Goal: Task Accomplishment & Management: Use online tool/utility

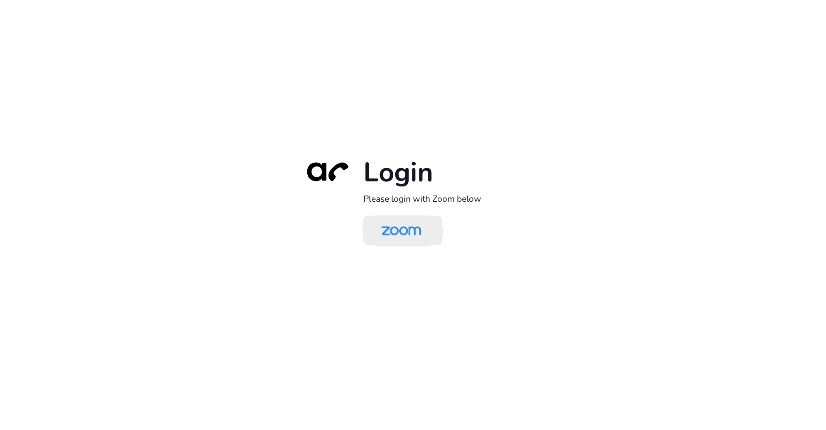
click at [426, 228] on img at bounding box center [400, 231] width 57 height 27
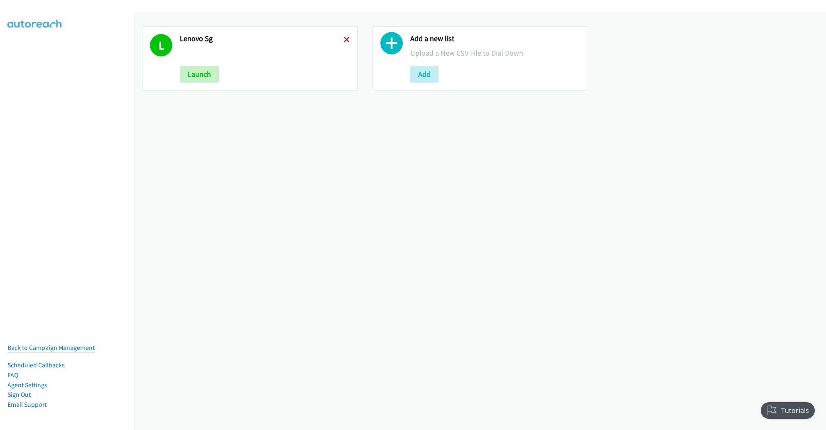
click at [346, 39] on icon at bounding box center [347, 40] width 6 height 6
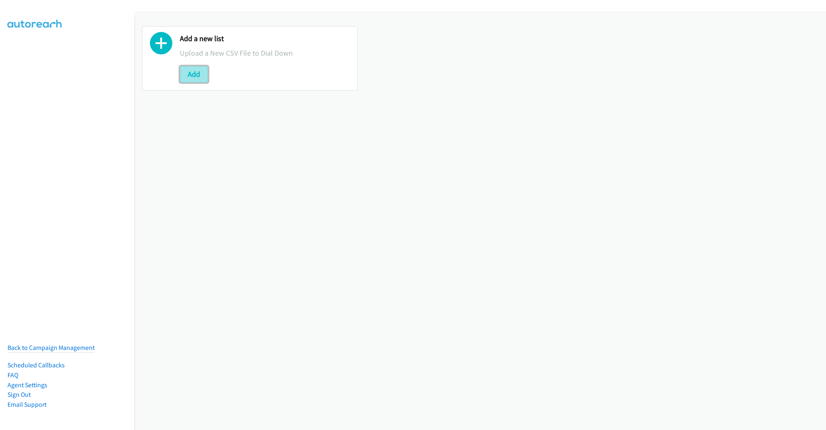
click at [198, 74] on button "Add" at bounding box center [194, 74] width 28 height 17
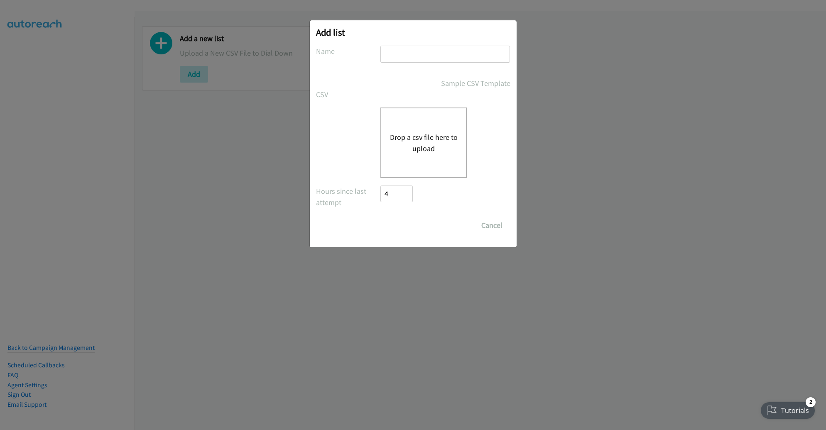
click at [368, 138] on div "Drop a csv file here to upload" at bounding box center [413, 143] width 194 height 71
click at [414, 139] on button "Drop a csv file here to upload" at bounding box center [423, 143] width 68 height 22
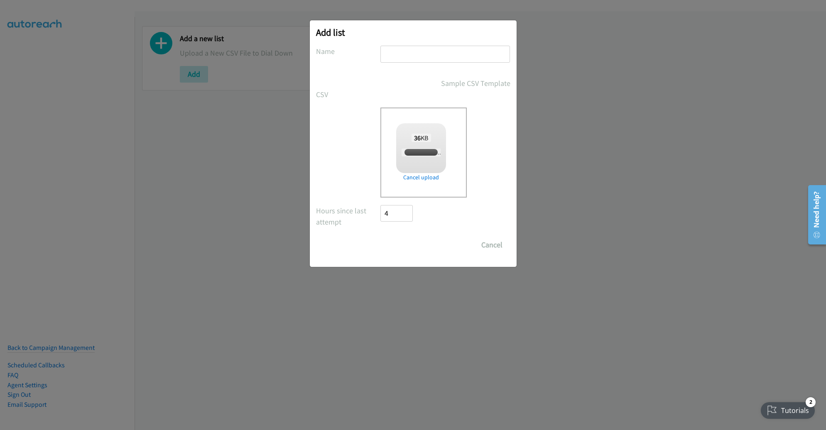
checkbox input "true"
click at [441, 56] on input "text" at bounding box center [445, 54] width 130 height 17
type input "LENOVO AM"
click at [381, 237] on input "Save List" at bounding box center [403, 245] width 44 height 17
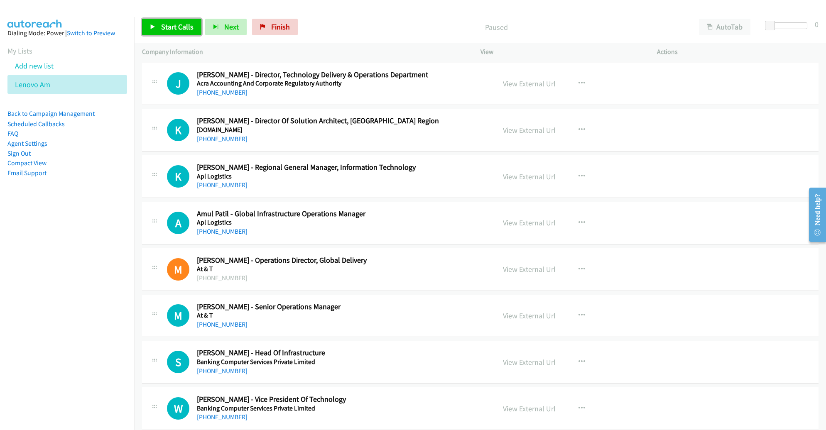
click at [180, 29] on span "Start Calls" at bounding box center [177, 27] width 32 height 10
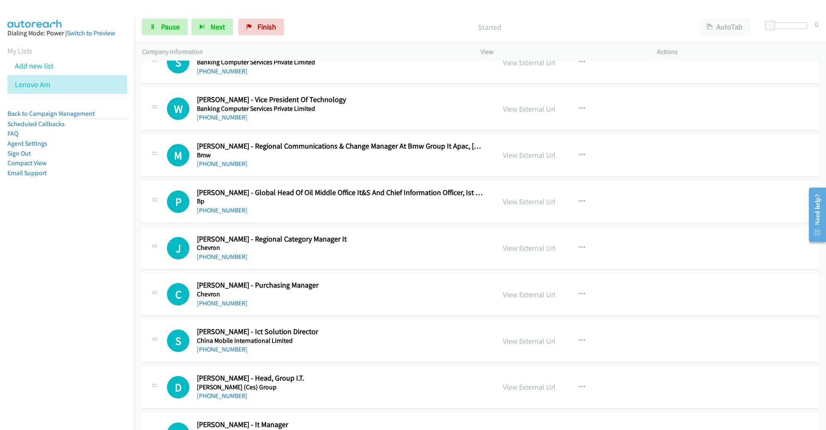
scroll to position [313, 0]
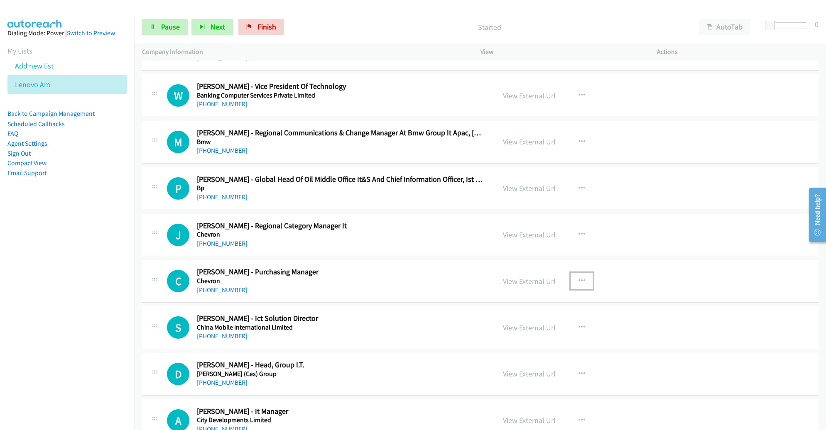
click at [581, 276] on button "button" at bounding box center [581, 281] width 22 height 17
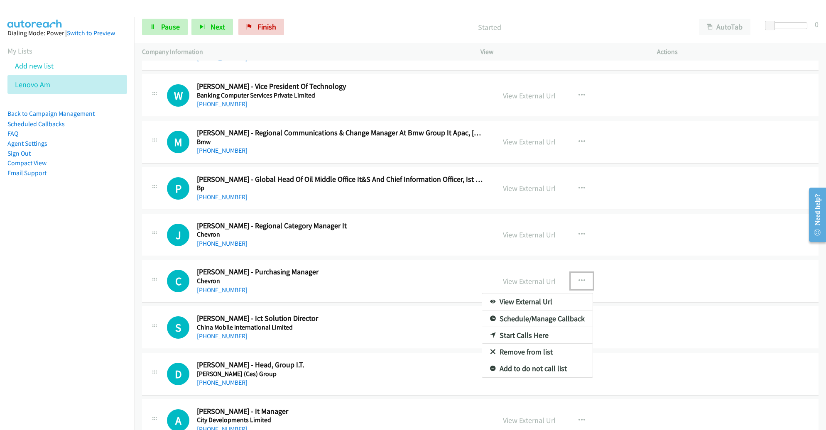
click at [545, 346] on link "Remove from list" at bounding box center [537, 352] width 110 height 17
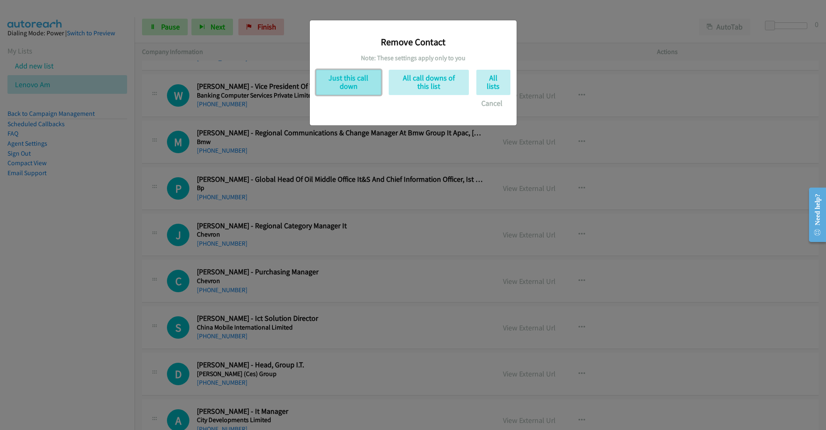
click at [355, 71] on button "Just this call down" at bounding box center [348, 82] width 65 height 25
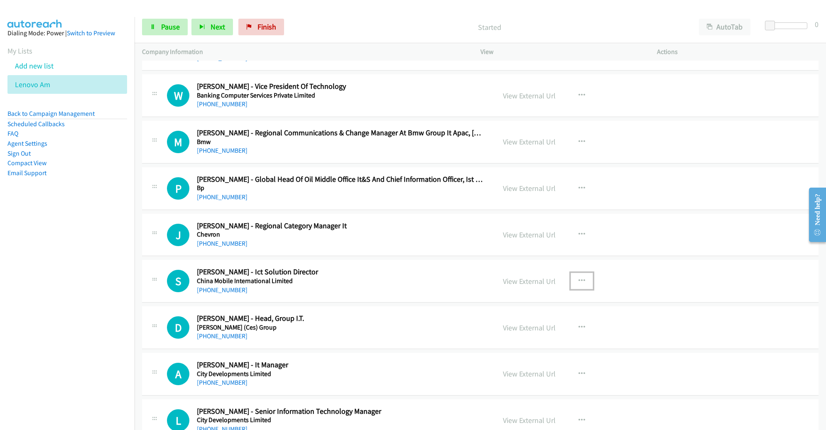
click at [578, 278] on icon "button" at bounding box center [581, 281] width 7 height 7
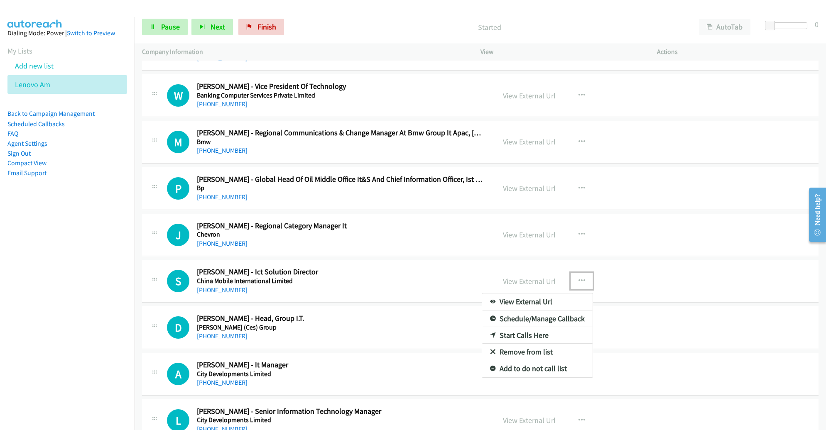
click at [521, 346] on link "Remove from list" at bounding box center [537, 352] width 110 height 17
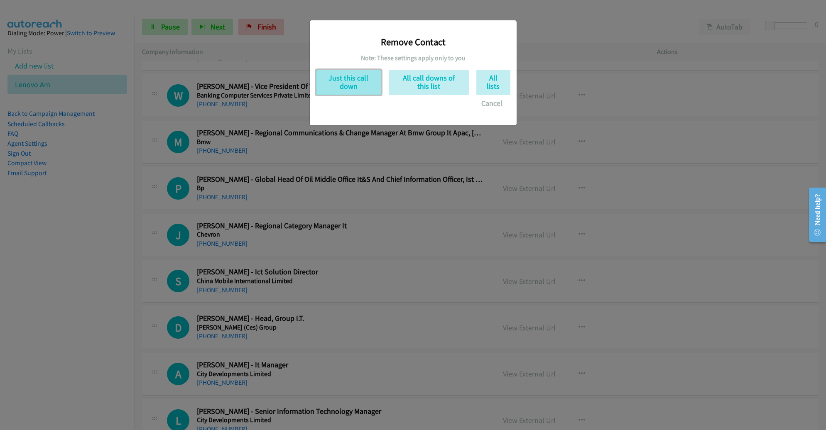
click at [338, 82] on button "Just this call down" at bounding box center [348, 82] width 65 height 25
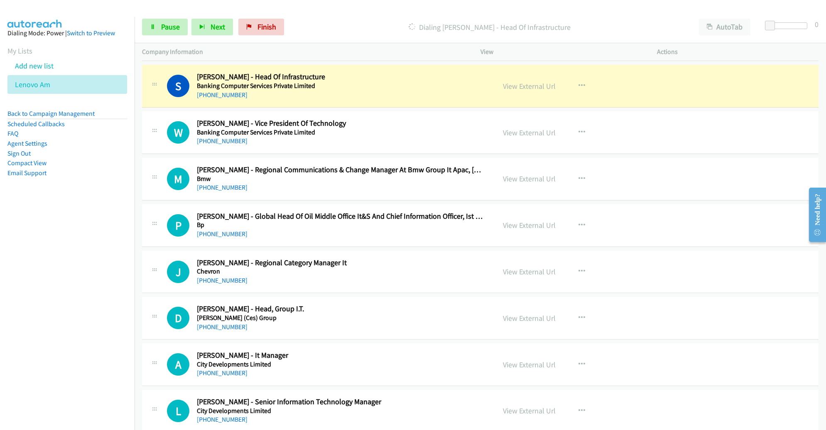
scroll to position [278, 0]
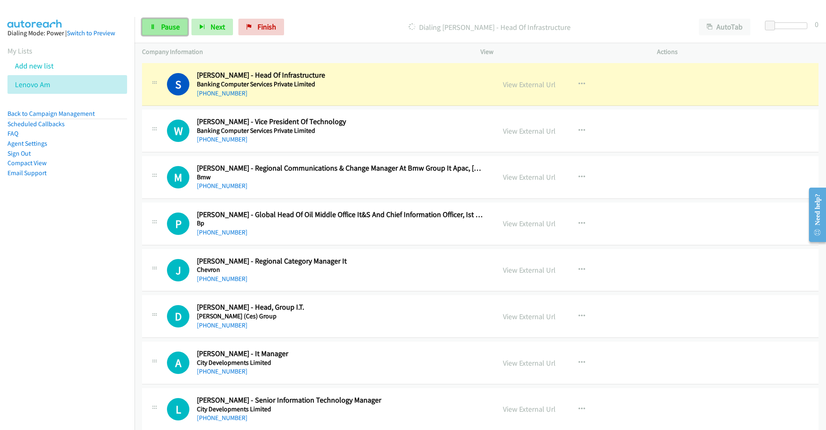
click at [161, 27] on span "Pause" at bounding box center [170, 27] width 19 height 10
click at [539, 86] on link "View External Url" at bounding box center [529, 85] width 53 height 10
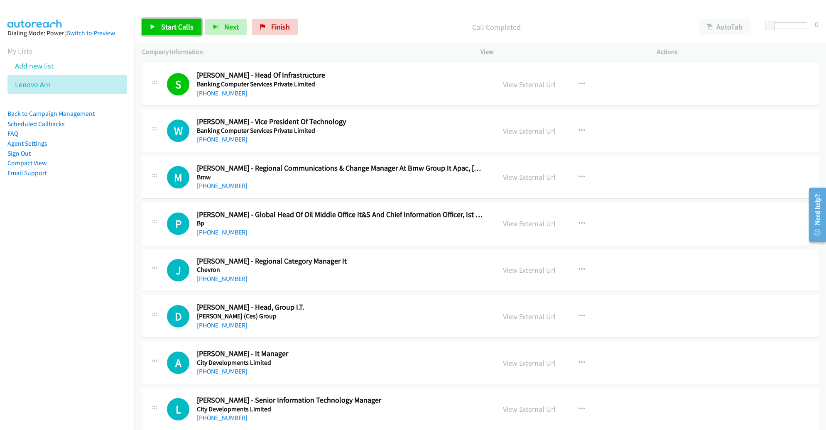
click at [181, 22] on span "Start Calls" at bounding box center [177, 27] width 32 height 10
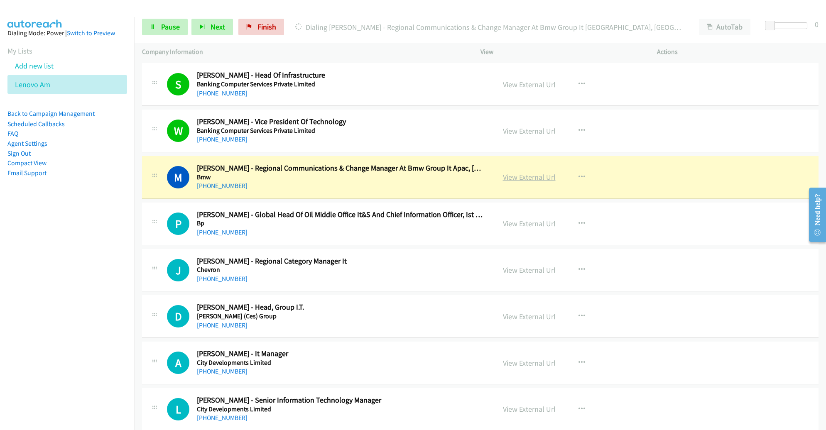
click at [530, 175] on link "View External Url" at bounding box center [529, 177] width 53 height 10
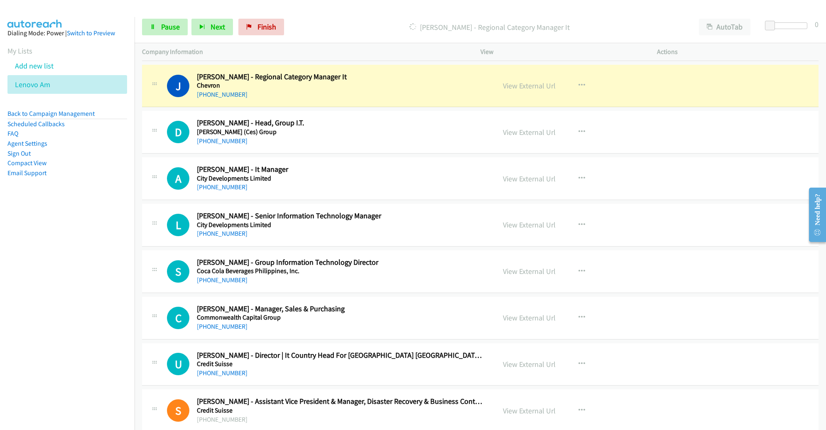
scroll to position [462, 0]
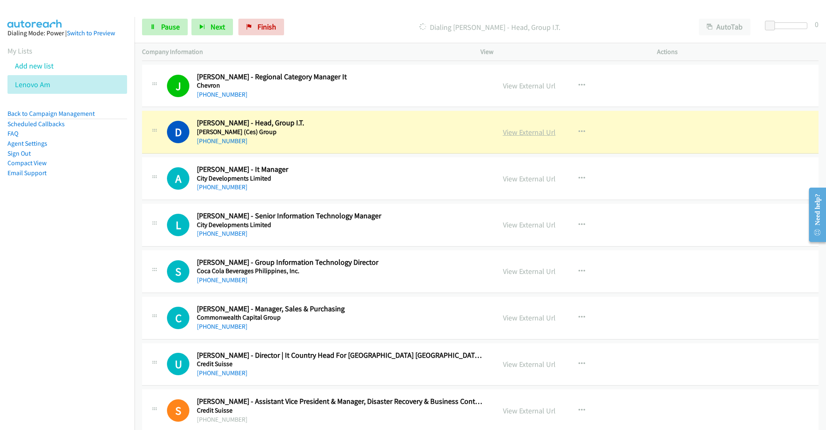
click at [507, 131] on link "View External Url" at bounding box center [529, 132] width 53 height 10
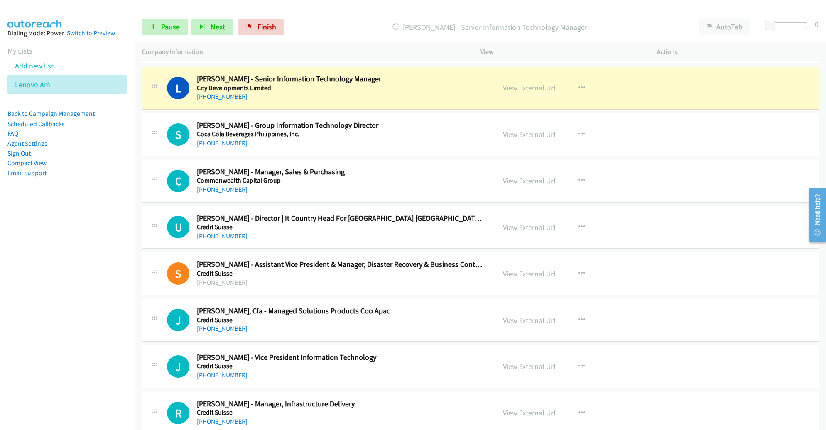
scroll to position [598, 0]
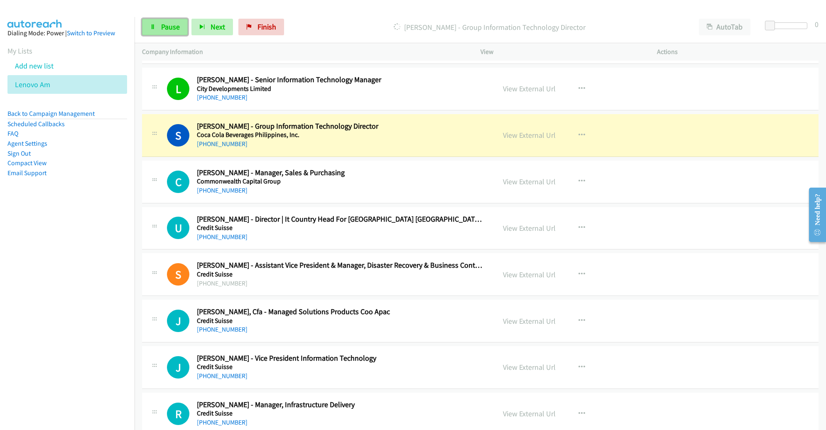
click at [167, 30] on span "Pause" at bounding box center [170, 27] width 19 height 10
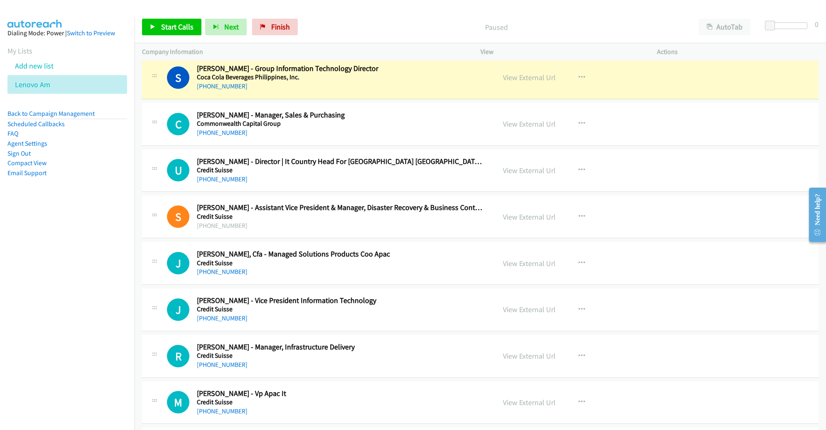
scroll to position [654, 0]
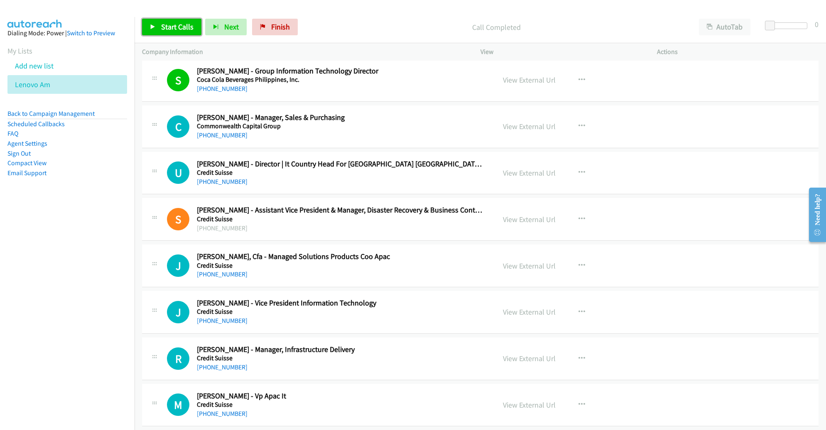
click at [175, 32] on link "Start Calls" at bounding box center [171, 27] width 59 height 17
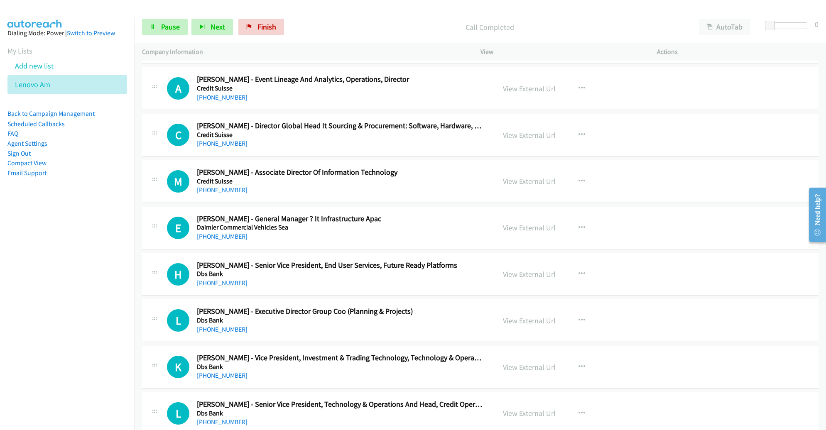
scroll to position [1018, 0]
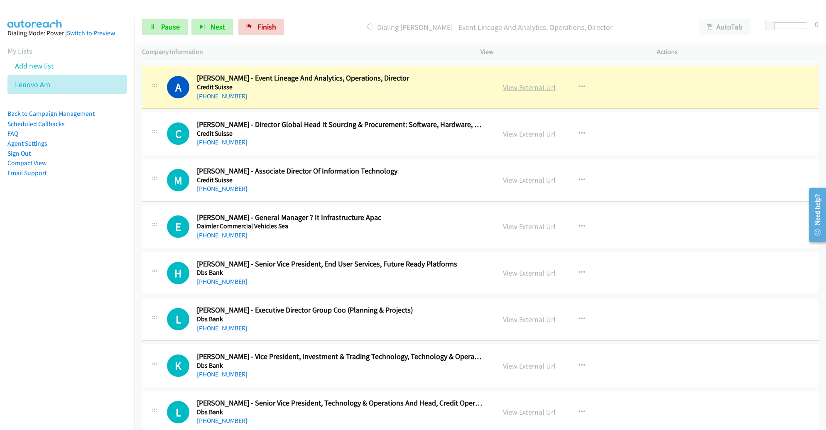
click at [541, 84] on link "View External Url" at bounding box center [529, 88] width 53 height 10
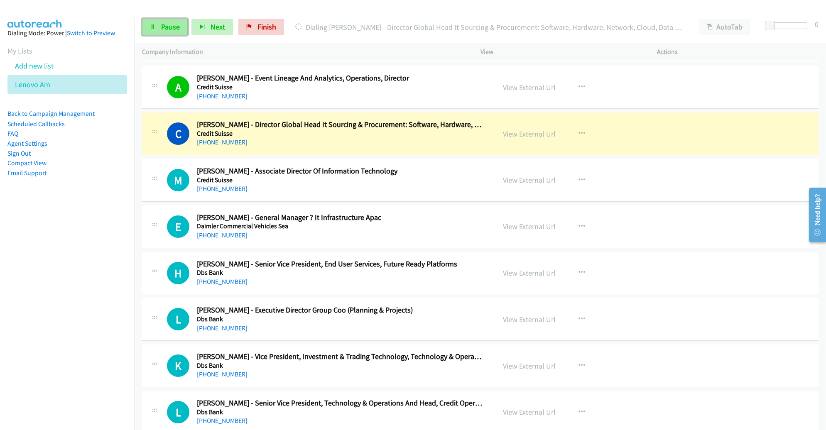
click at [156, 22] on link "Pause" at bounding box center [165, 27] width 46 height 17
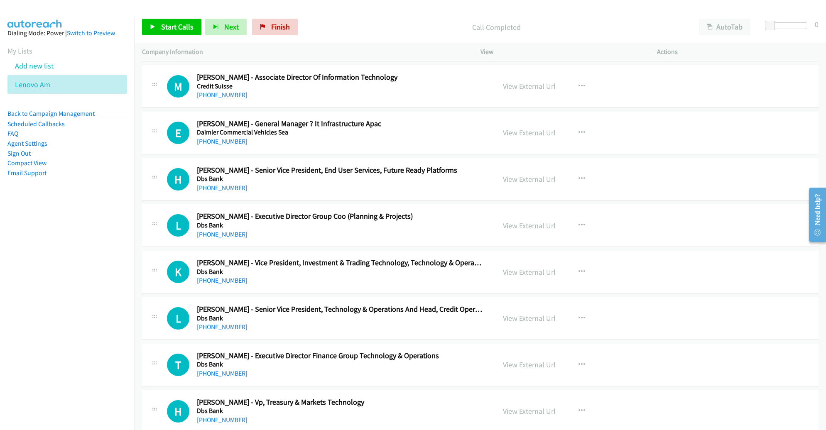
scroll to position [1114, 0]
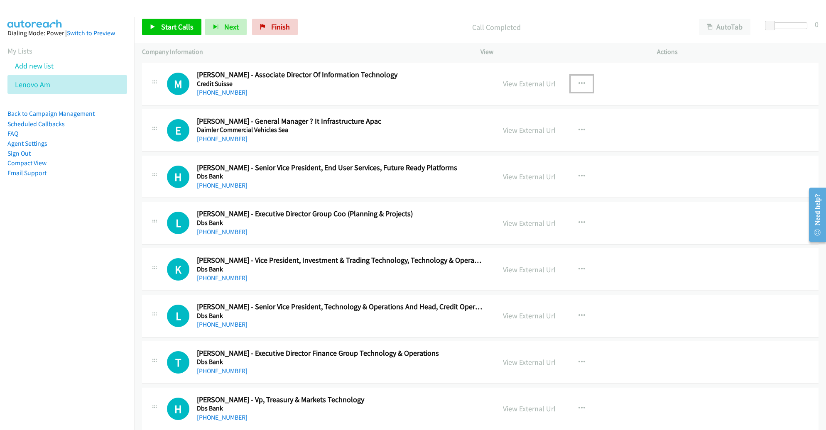
click at [578, 82] on icon "button" at bounding box center [581, 84] width 7 height 7
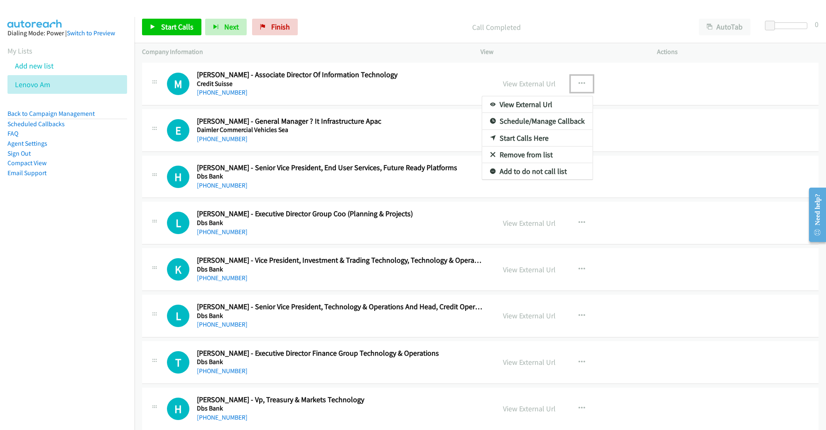
click at [533, 135] on link "Start Calls Here" at bounding box center [537, 138] width 110 height 17
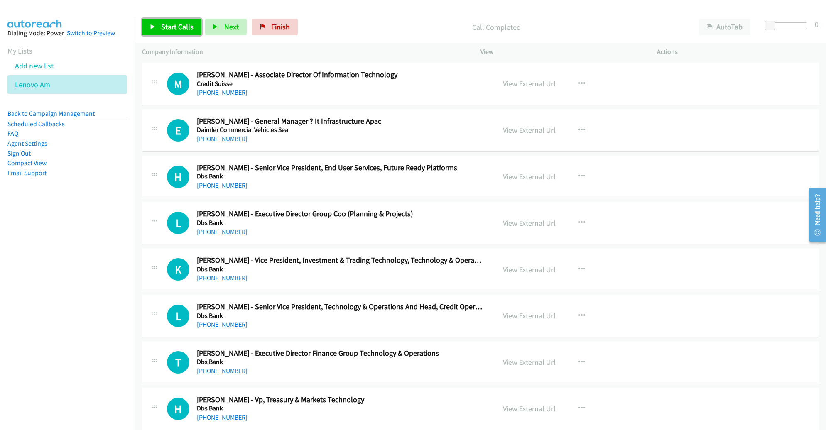
click at [164, 26] on span "Start Calls" at bounding box center [177, 27] width 32 height 10
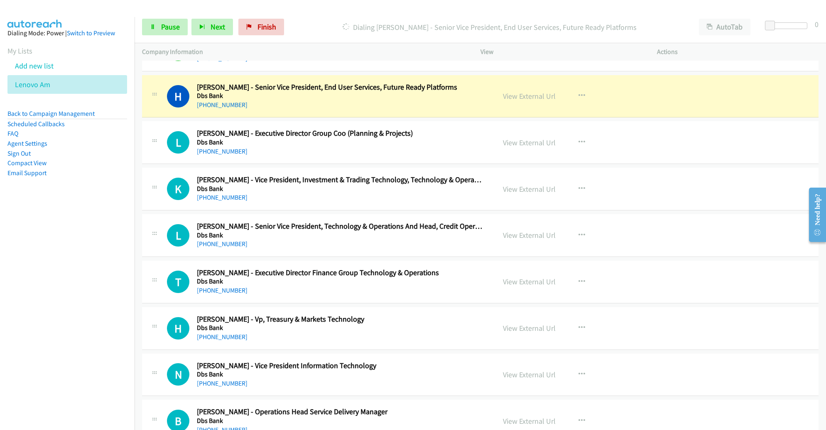
scroll to position [1192, 0]
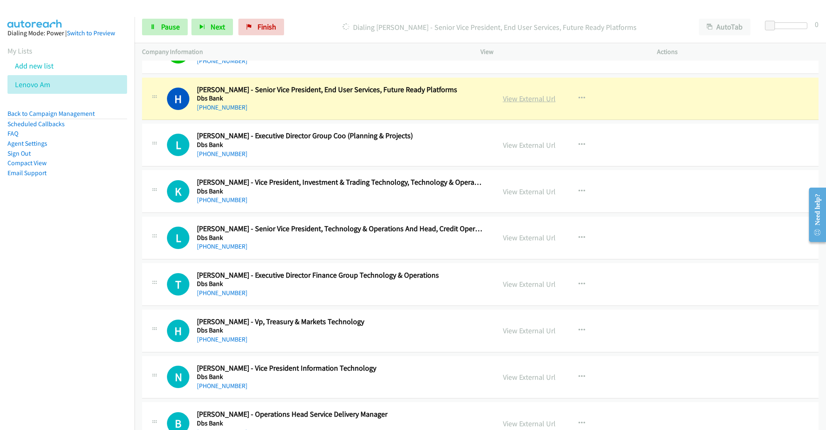
click at [528, 96] on link "View External Url" at bounding box center [529, 99] width 53 height 10
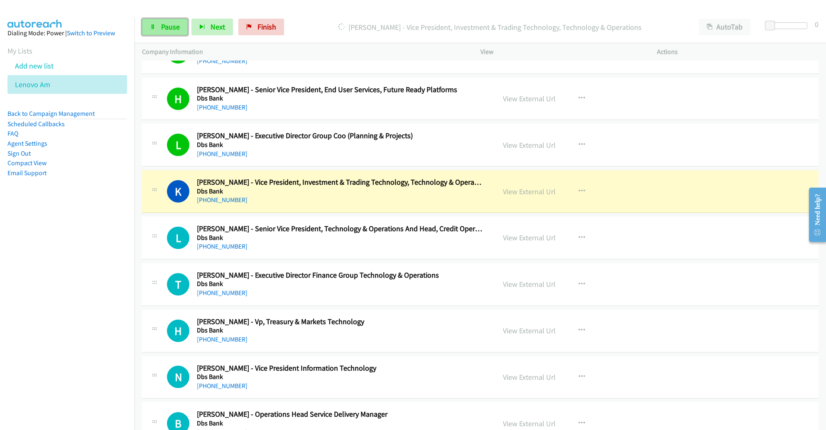
click at [164, 28] on span "Pause" at bounding box center [170, 27] width 19 height 10
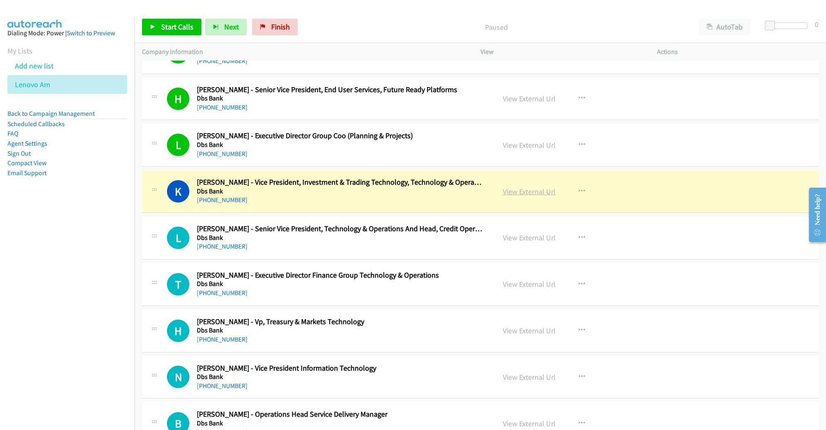
click at [526, 190] on link "View External Url" at bounding box center [529, 192] width 53 height 10
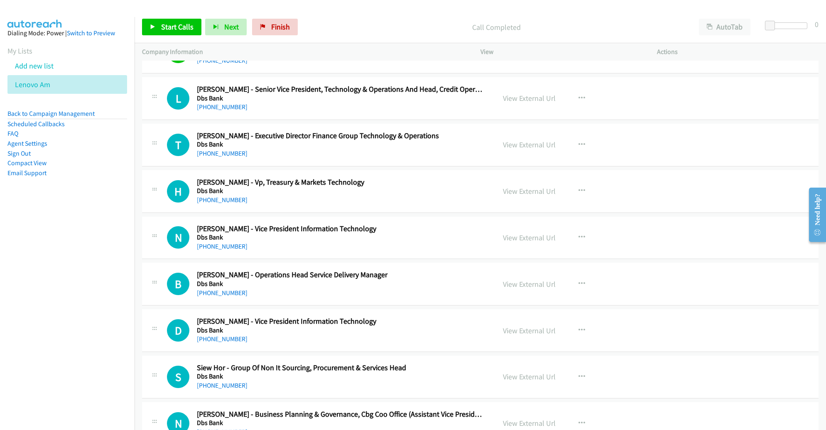
scroll to position [1348, 0]
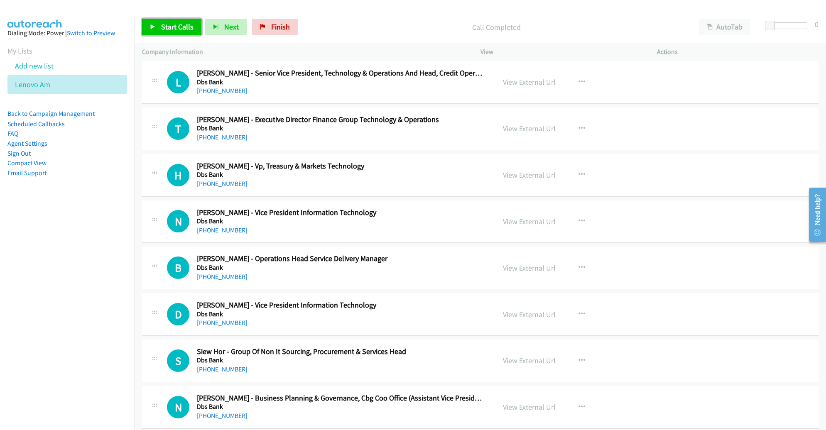
click at [178, 24] on span "Start Calls" at bounding box center [177, 27] width 32 height 10
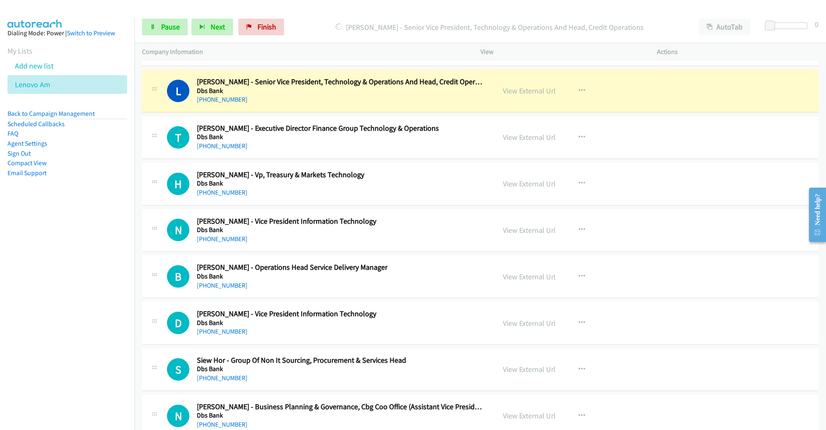
scroll to position [1342, 0]
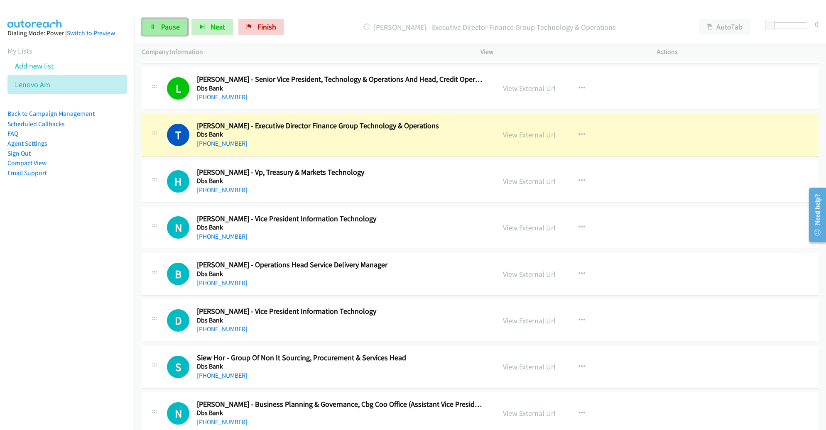
click at [169, 25] on span "Pause" at bounding box center [170, 27] width 19 height 10
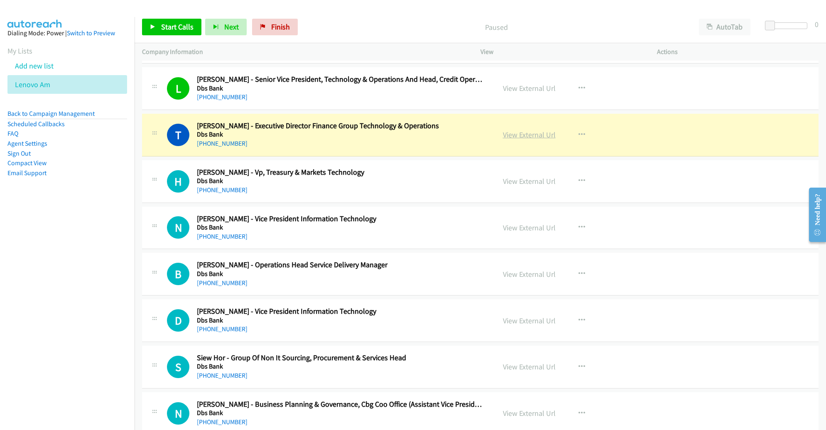
click at [522, 133] on link "View External Url" at bounding box center [529, 135] width 53 height 10
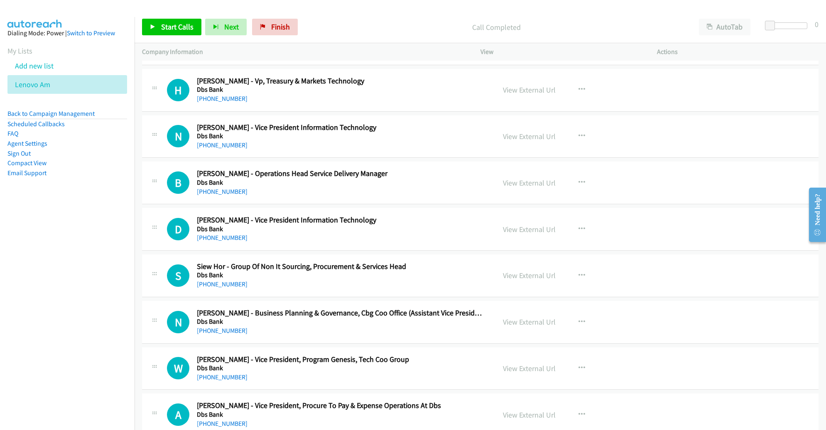
scroll to position [1433, 0]
click at [168, 23] on span "Start Calls" at bounding box center [177, 27] width 32 height 10
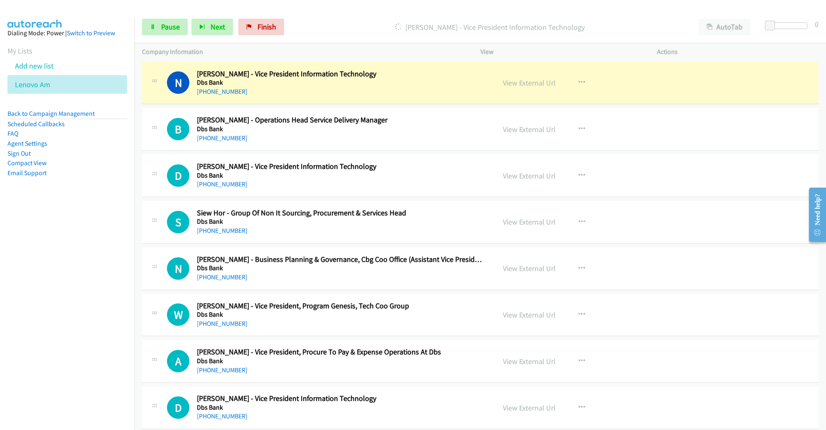
scroll to position [1486, 0]
click at [536, 80] on link "View External Url" at bounding box center [529, 83] width 53 height 10
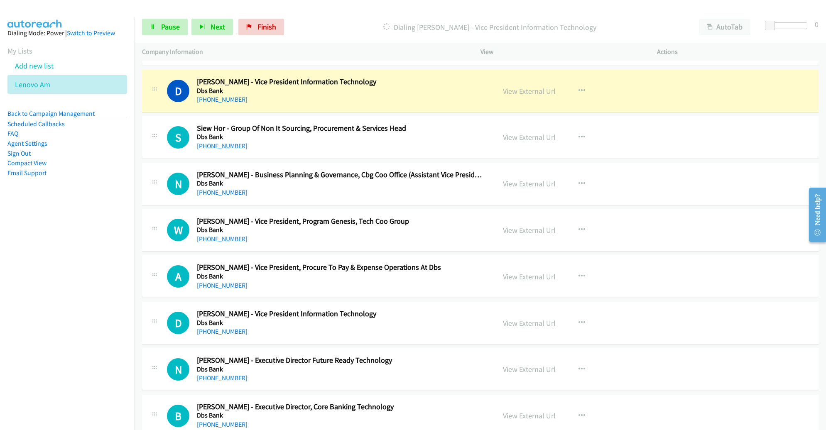
scroll to position [1572, 0]
click at [165, 24] on span "Pause" at bounding box center [170, 27] width 19 height 10
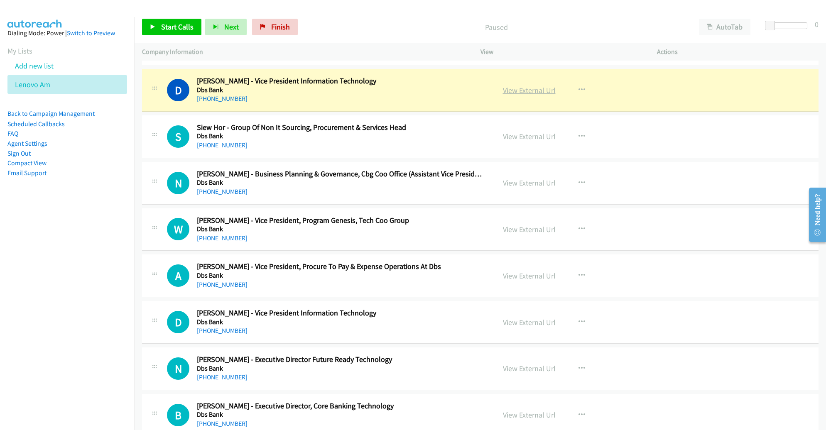
click at [537, 88] on link "View External Url" at bounding box center [529, 91] width 53 height 10
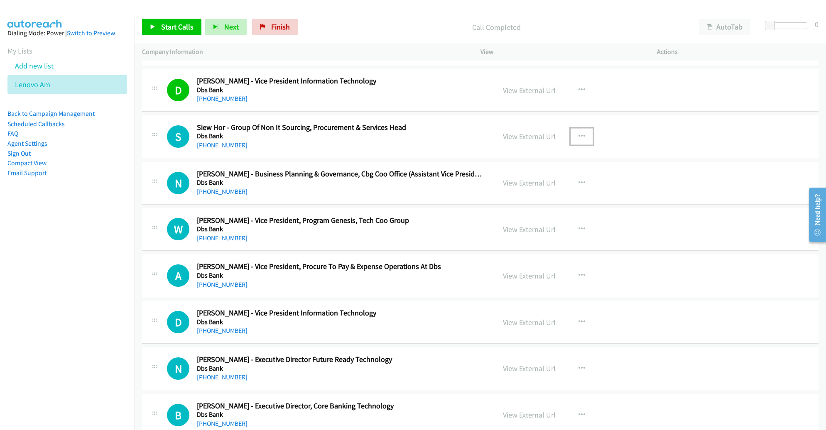
click at [575, 129] on button "button" at bounding box center [581, 136] width 22 height 17
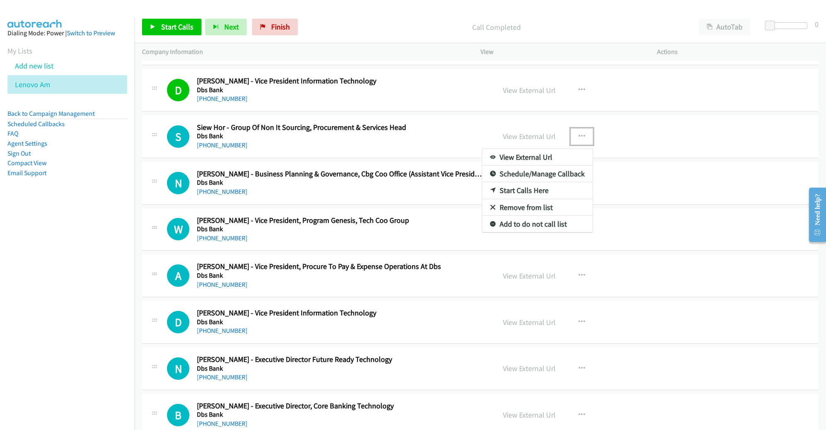
click at [530, 202] on link "Remove from list" at bounding box center [537, 207] width 110 height 17
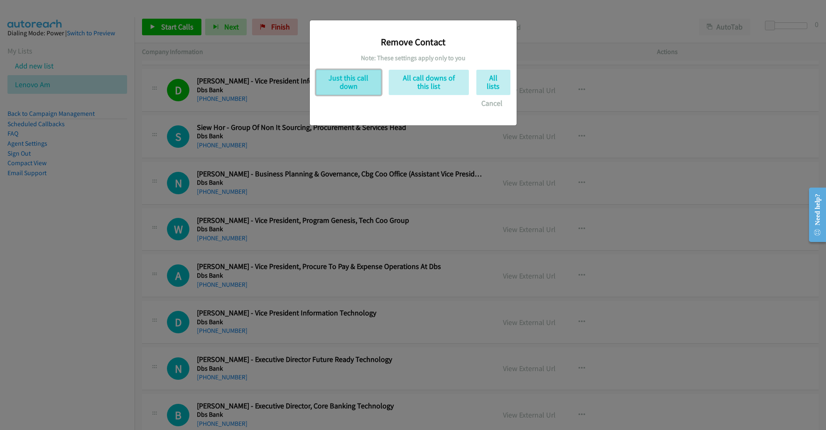
click at [349, 76] on button "Just this call down" at bounding box center [348, 82] width 65 height 25
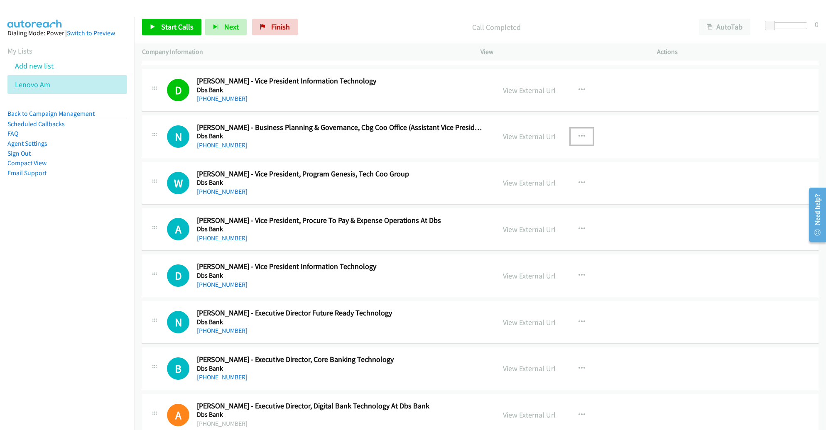
click at [582, 129] on button "button" at bounding box center [581, 136] width 22 height 17
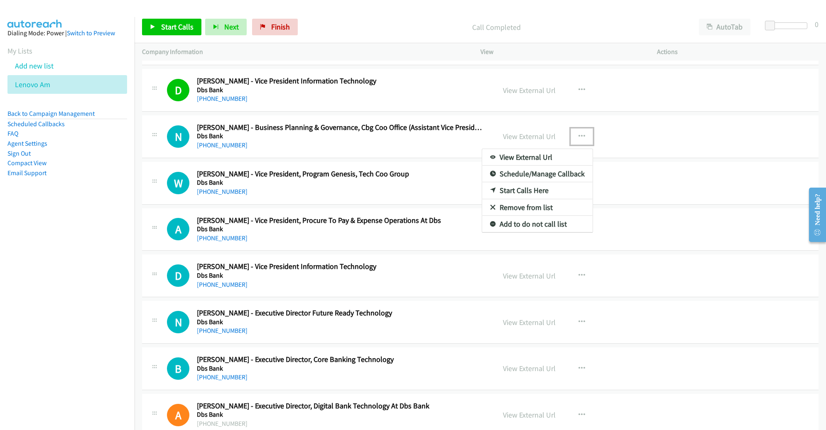
click at [520, 200] on link "Remove from list" at bounding box center [537, 207] width 110 height 17
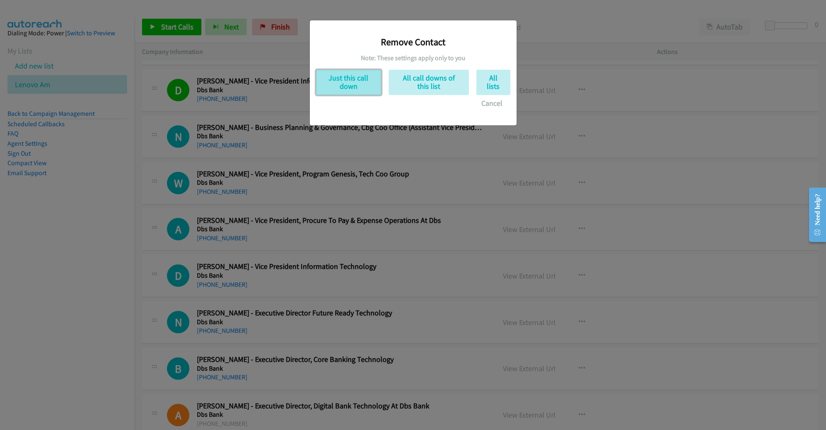
click at [350, 87] on button "Just this call down" at bounding box center [348, 82] width 65 height 25
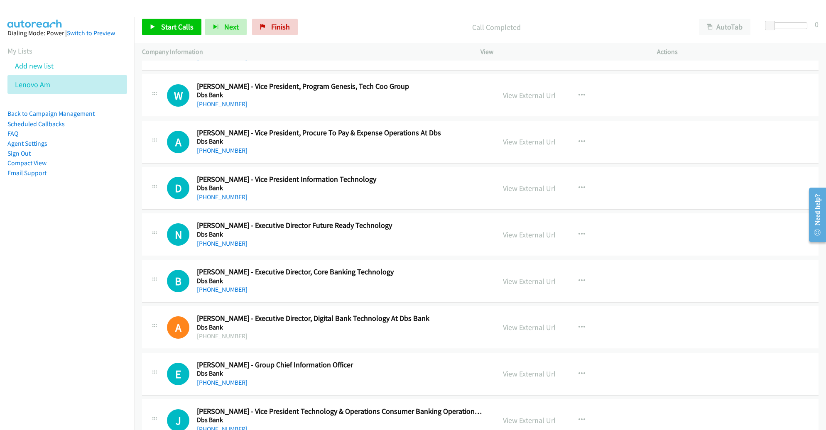
scroll to position [1616, 0]
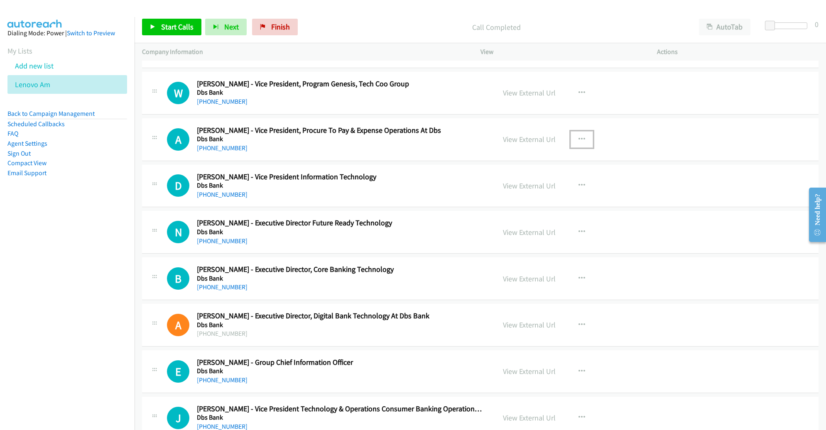
click at [580, 133] on button "button" at bounding box center [581, 139] width 22 height 17
click at [533, 206] on link "Remove from list" at bounding box center [537, 210] width 110 height 17
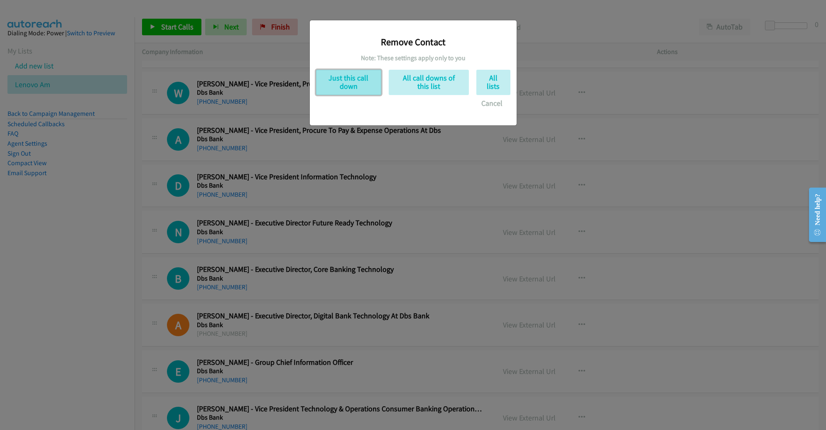
click at [351, 85] on button "Just this call down" at bounding box center [348, 82] width 65 height 25
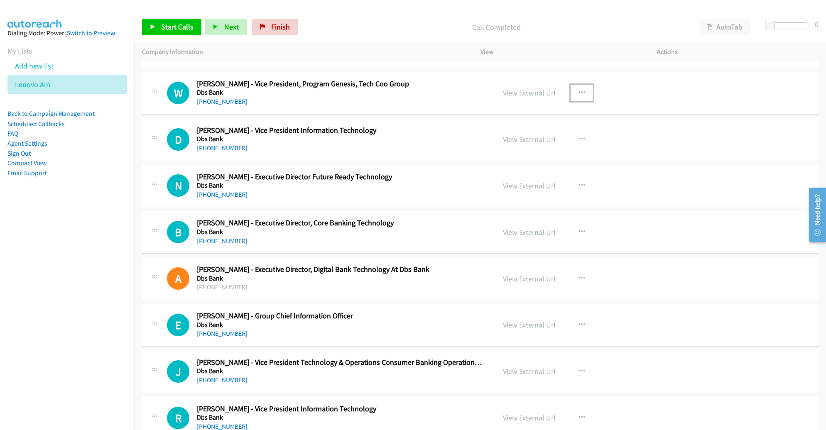
click at [581, 88] on button "button" at bounding box center [581, 93] width 22 height 17
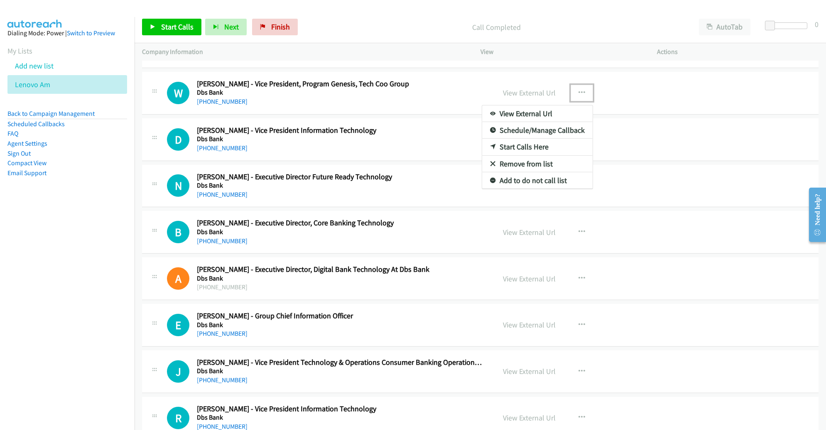
click at [538, 156] on link "Remove from list" at bounding box center [537, 164] width 110 height 17
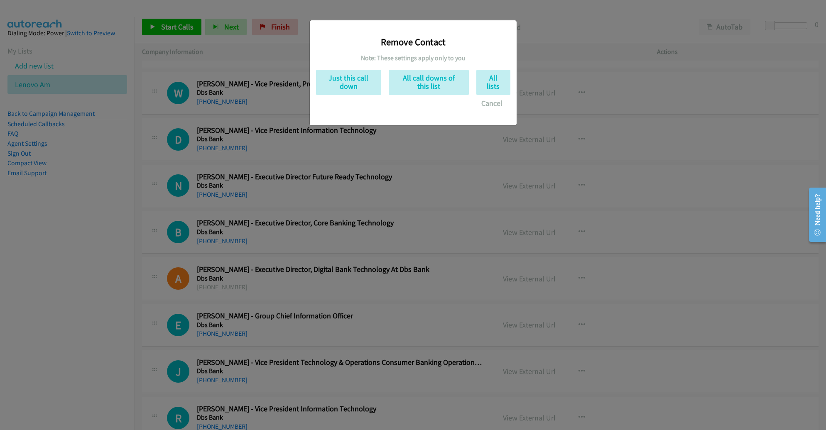
click at [347, 66] on div "Remove Contact Note: These settings apply only to you Just this call down All c…" at bounding box center [413, 69] width 194 height 85
click at [351, 76] on button "Just this call down" at bounding box center [348, 82] width 65 height 25
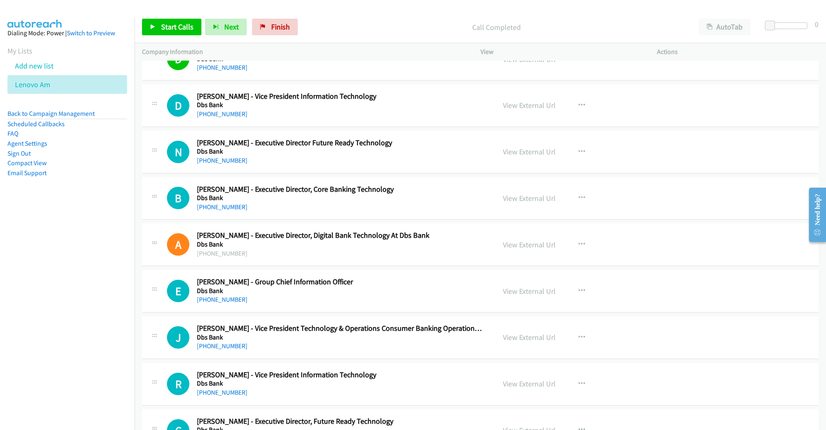
scroll to position [1605, 0]
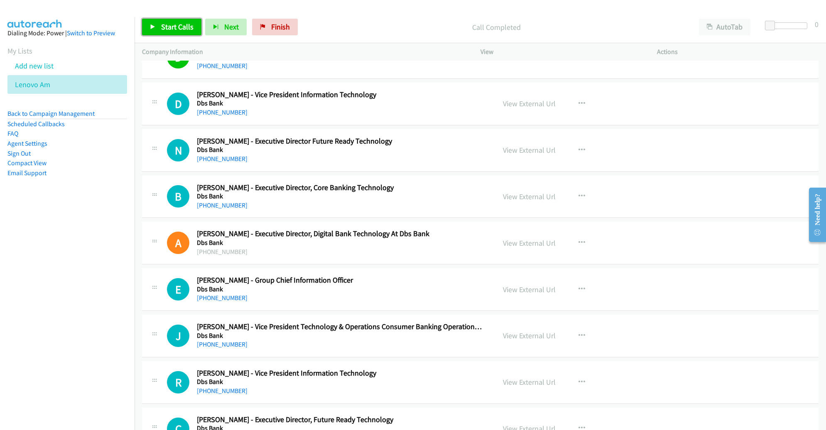
click at [181, 34] on link "Start Calls" at bounding box center [171, 27] width 59 height 17
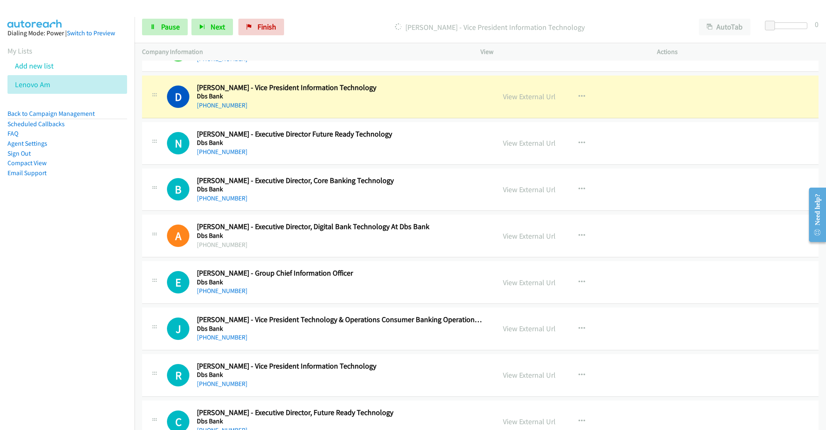
scroll to position [1614, 0]
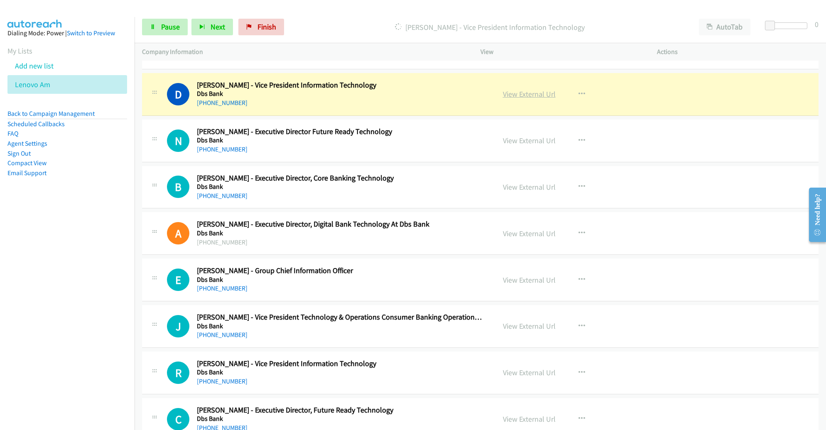
click at [513, 95] on link "View External Url" at bounding box center [529, 94] width 53 height 10
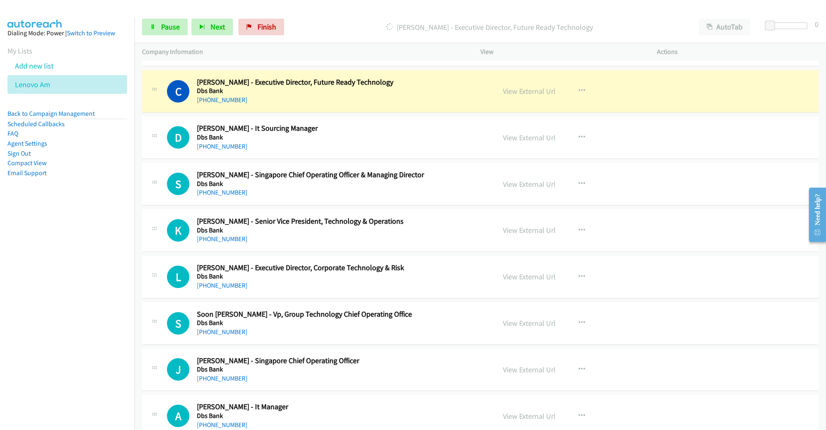
scroll to position [1945, 0]
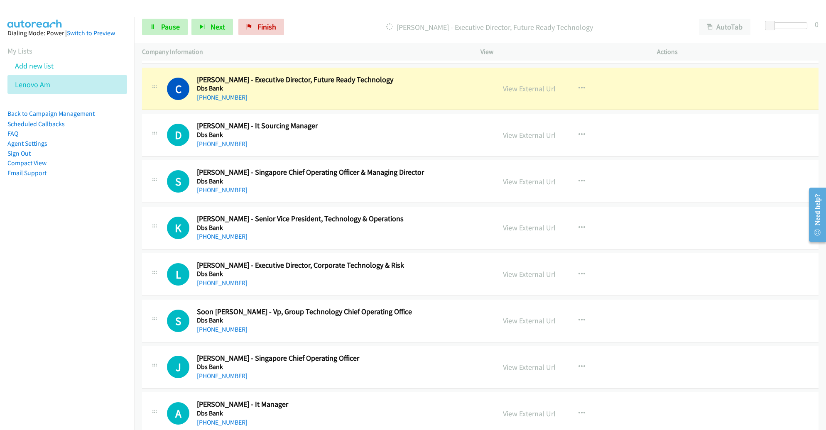
click at [523, 86] on link "View External Url" at bounding box center [529, 89] width 53 height 10
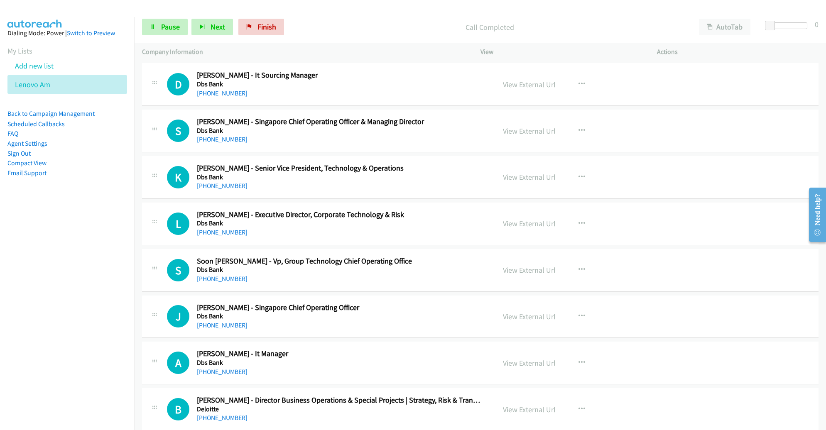
scroll to position [1996, 0]
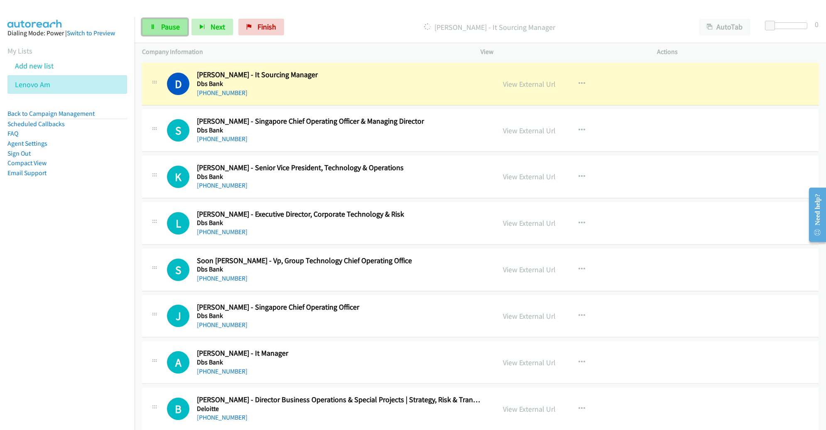
click at [169, 32] on link "Pause" at bounding box center [165, 27] width 46 height 17
click at [181, 30] on span "Start Calls" at bounding box center [177, 27] width 32 height 10
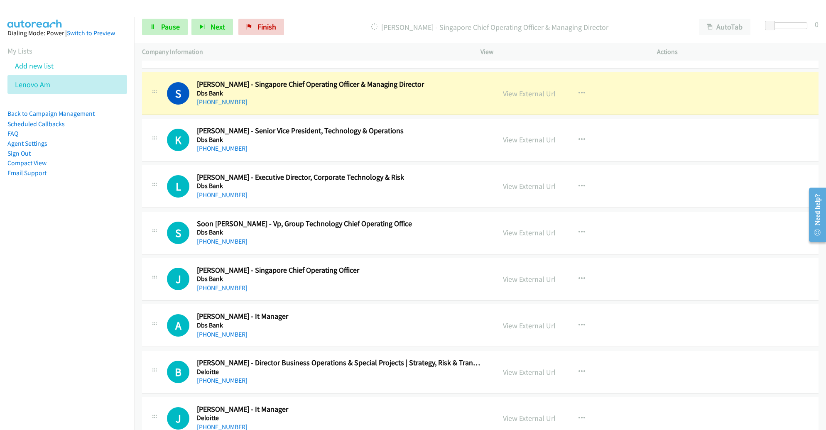
scroll to position [2033, 0]
click at [152, 23] on link "Pause" at bounding box center [165, 27] width 46 height 17
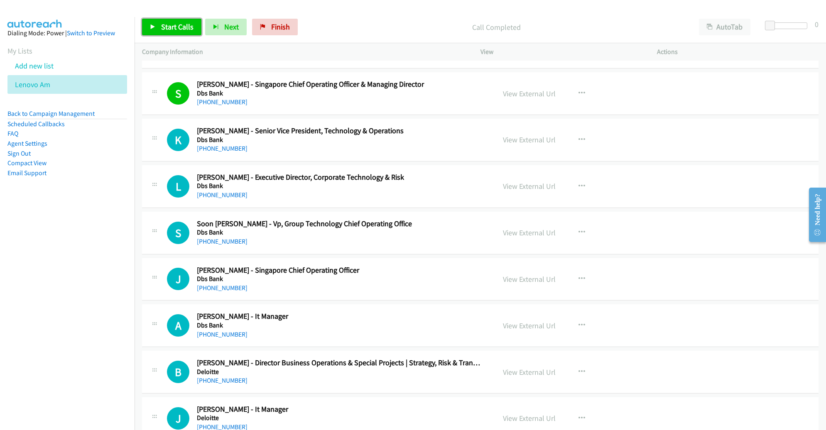
click at [190, 28] on span "Start Calls" at bounding box center [177, 27] width 32 height 10
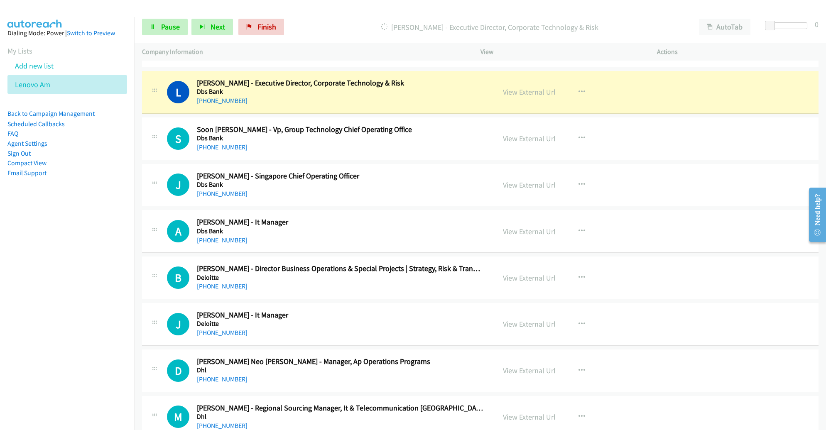
scroll to position [2128, 0]
click at [511, 89] on link "View External Url" at bounding box center [529, 92] width 53 height 10
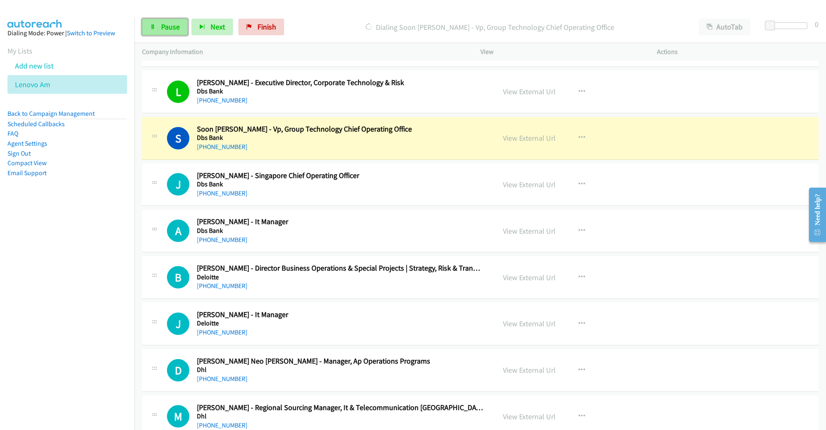
click at [166, 31] on span "Pause" at bounding box center [170, 27] width 19 height 10
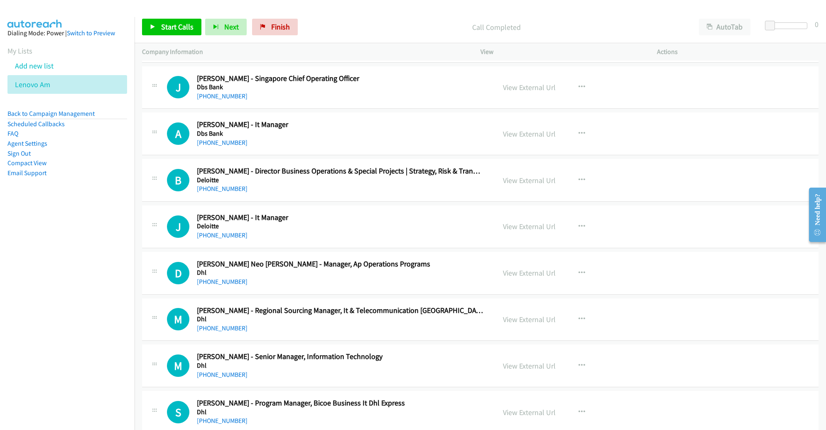
scroll to position [2224, 0]
click at [179, 29] on span "Start Calls" at bounding box center [177, 27] width 32 height 10
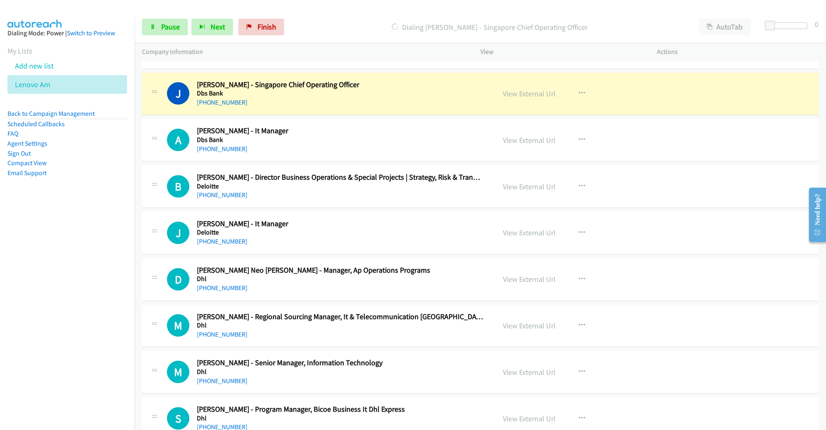
scroll to position [2216, 0]
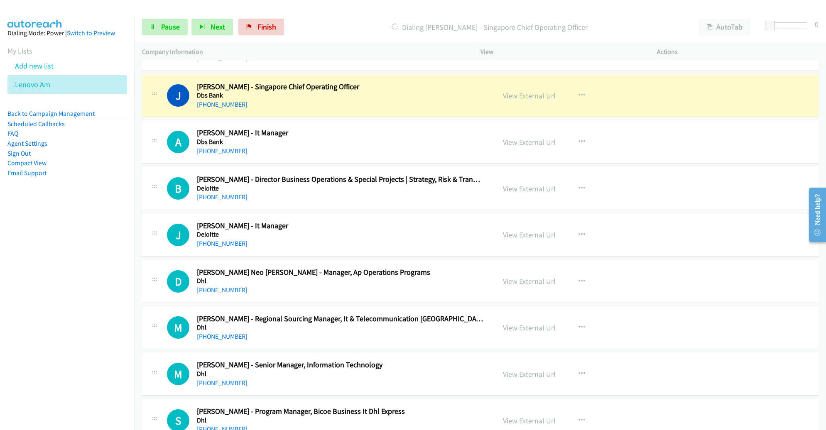
click at [534, 91] on link "View External Url" at bounding box center [529, 96] width 53 height 10
click at [174, 27] on span "Pause" at bounding box center [170, 27] width 19 height 10
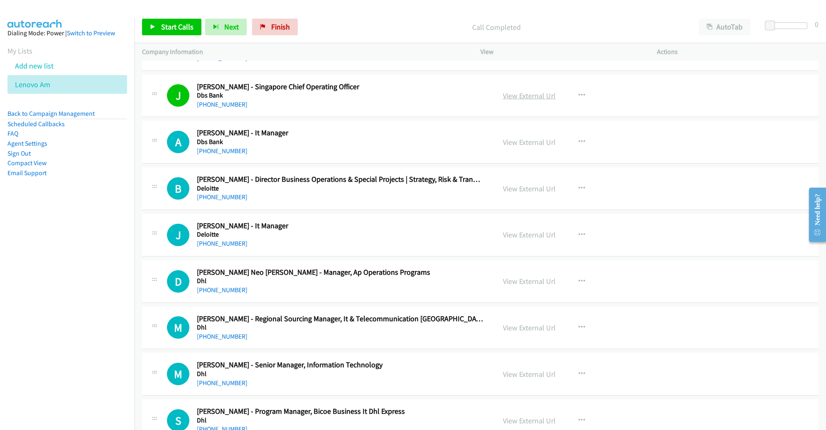
click at [546, 93] on link "View External Url" at bounding box center [529, 96] width 53 height 10
click at [176, 32] on link "Start Calls" at bounding box center [171, 27] width 59 height 17
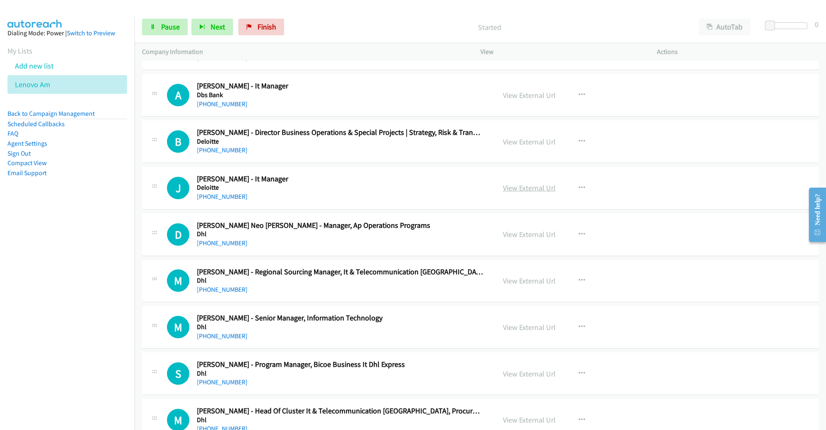
scroll to position [2263, 0]
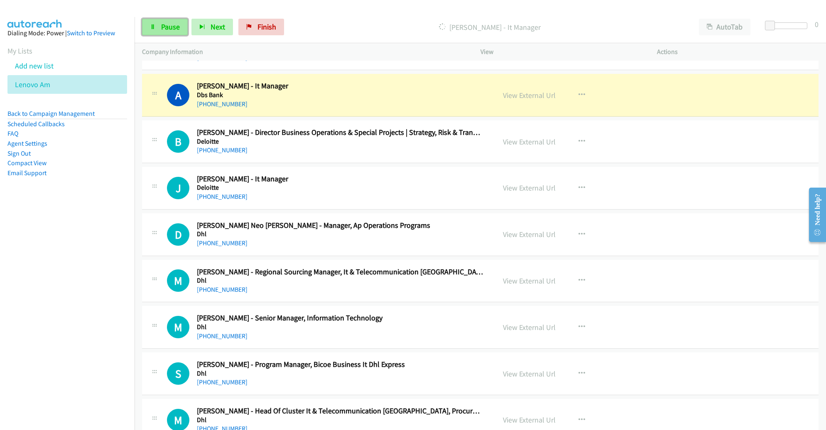
click at [157, 24] on link "Pause" at bounding box center [165, 27] width 46 height 17
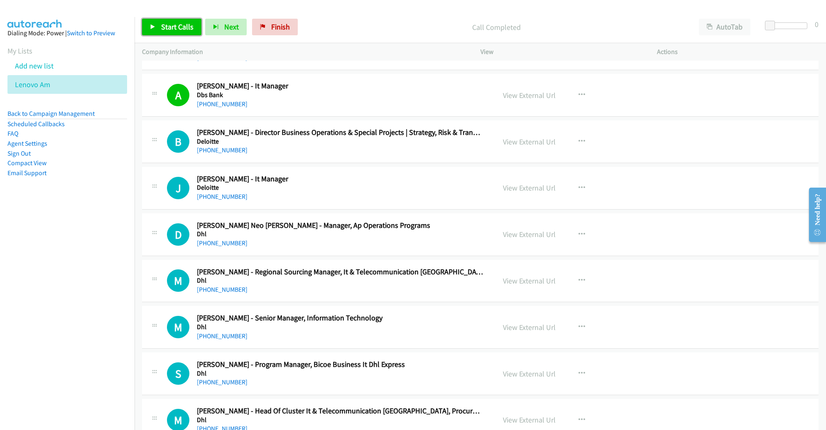
click at [192, 32] on link "Start Calls" at bounding box center [171, 27] width 59 height 17
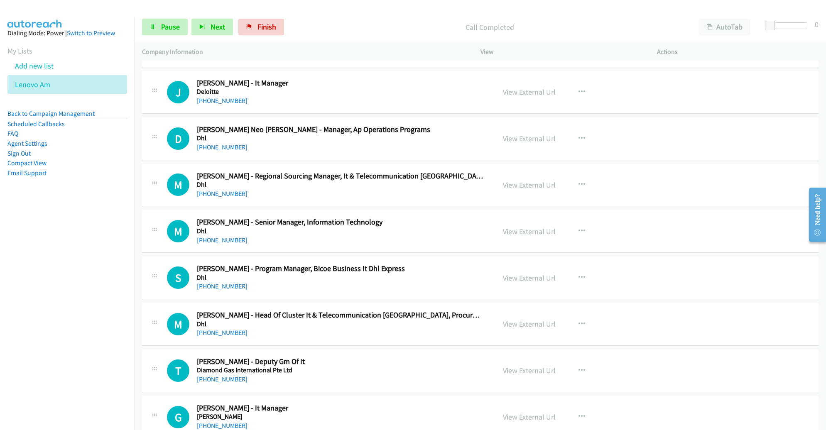
scroll to position [2362, 0]
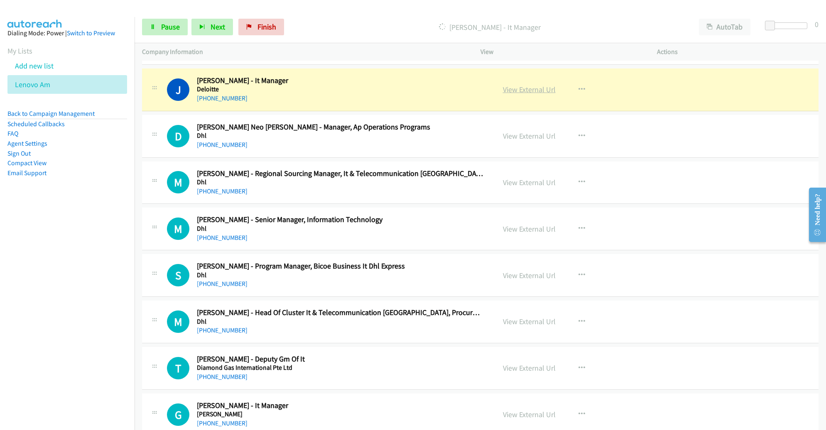
click at [523, 88] on link "View External Url" at bounding box center [529, 90] width 53 height 10
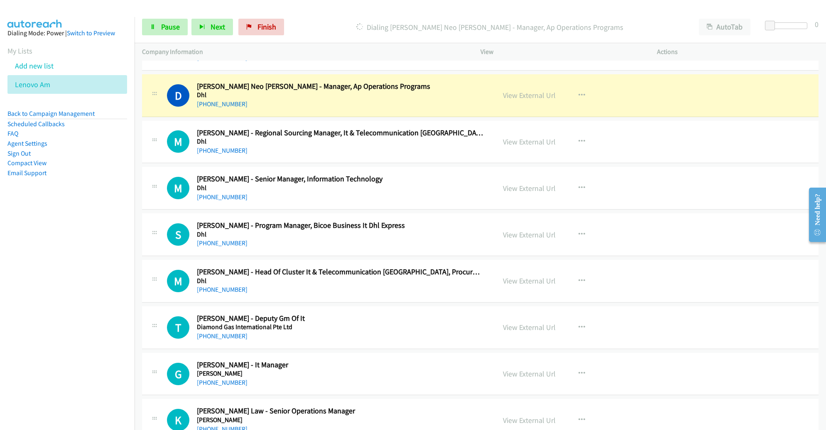
scroll to position [2408, 0]
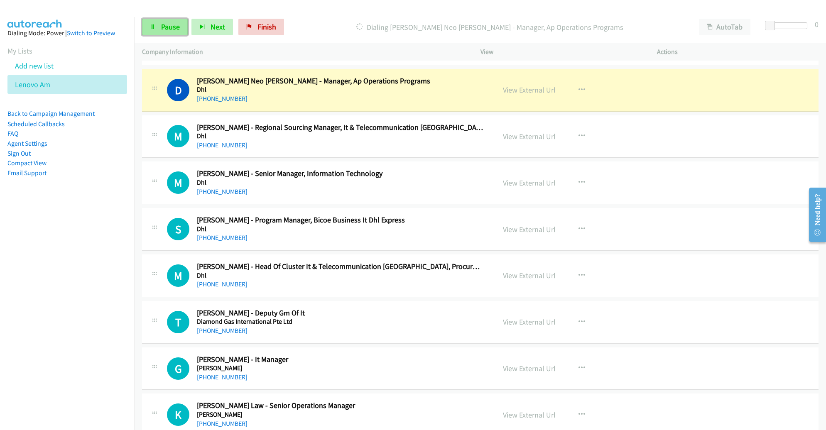
click at [171, 28] on span "Pause" at bounding box center [170, 27] width 19 height 10
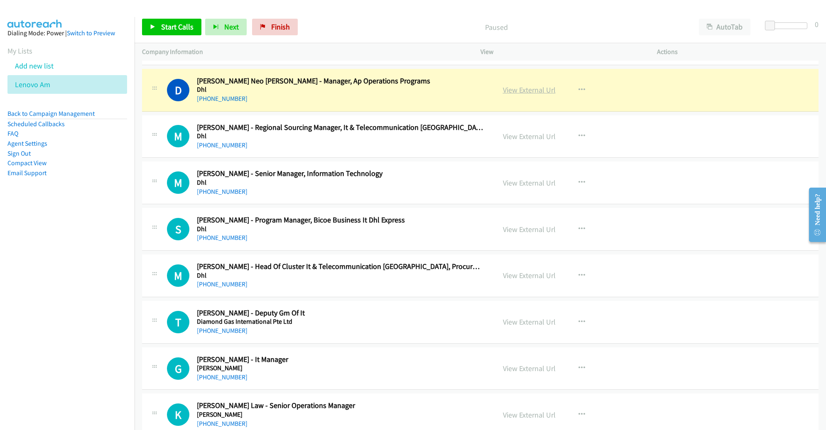
click at [511, 89] on link "View External Url" at bounding box center [529, 90] width 53 height 10
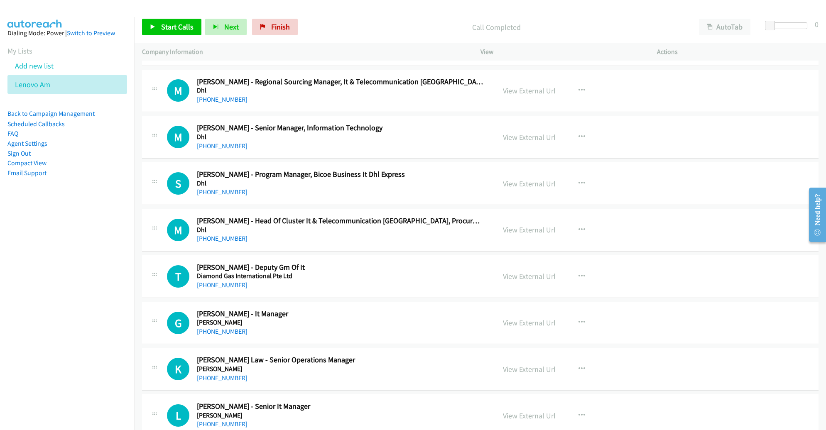
scroll to position [2457, 0]
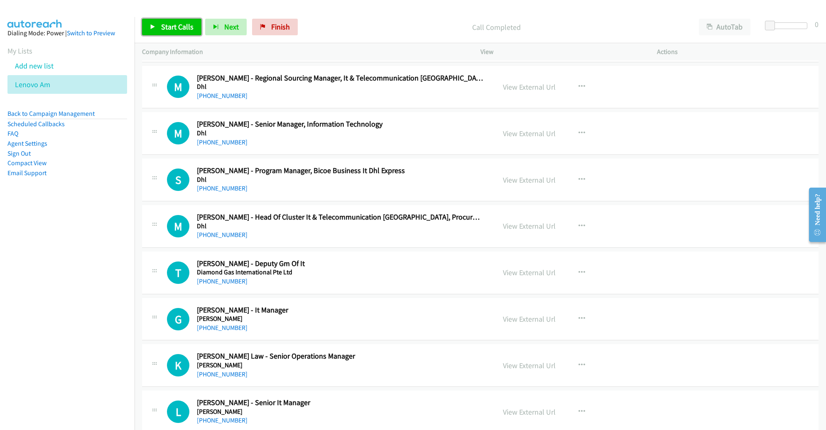
click at [184, 30] on span "Start Calls" at bounding box center [177, 27] width 32 height 10
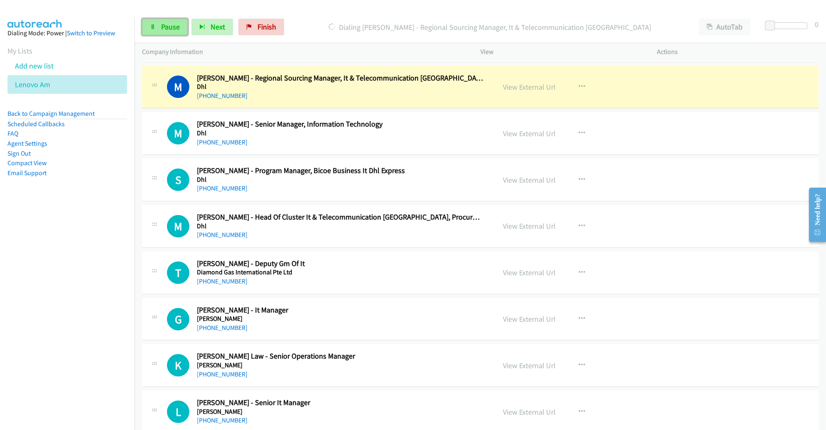
click at [173, 29] on span "Pause" at bounding box center [170, 27] width 19 height 10
